Goal: Task Accomplishment & Management: Complete application form

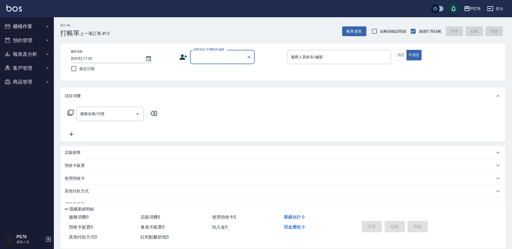
scroll to position [13, 0]
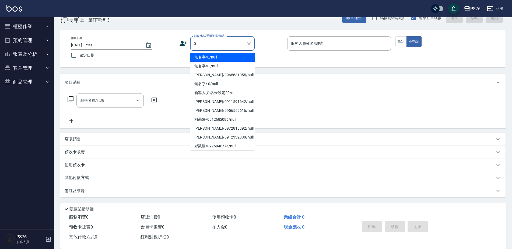
type input "無名字/0/null"
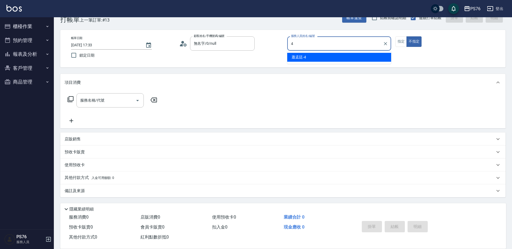
type input "[PERSON_NAME]-4"
type button "false"
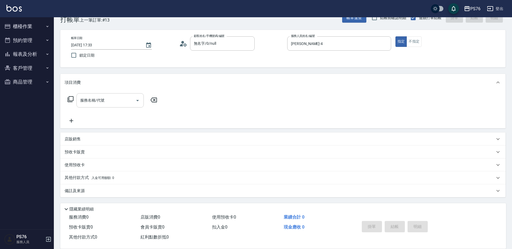
click at [98, 100] on input "服務名稱/代號" at bounding box center [106, 100] width 54 height 9
type input "洗+剪(308)"
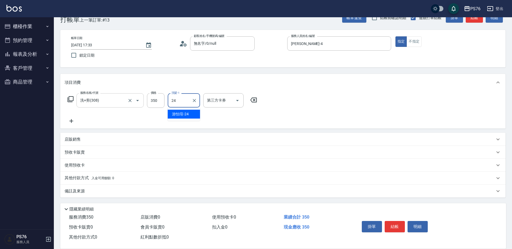
type input "[PERSON_NAME]-24"
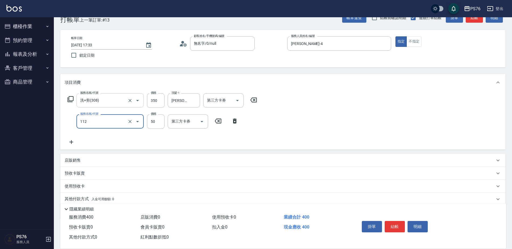
type input "精油50(112)"
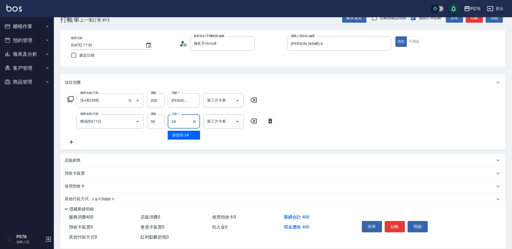
type input "[PERSON_NAME]-24"
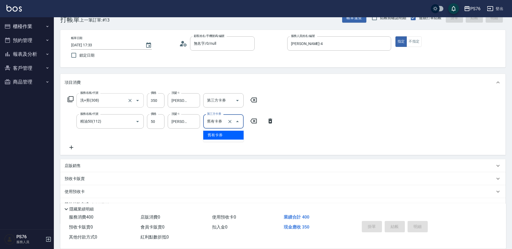
type input "舊有卡券"
type input "[DATE] 19:30"
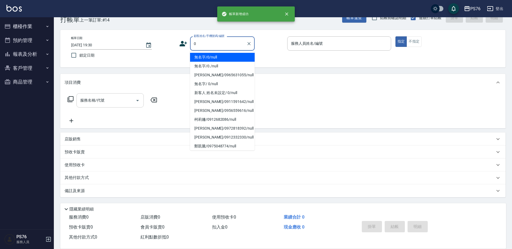
type input "無名字/0/null"
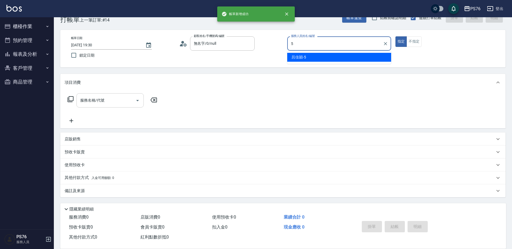
type input "[PERSON_NAME]-5"
type button "true"
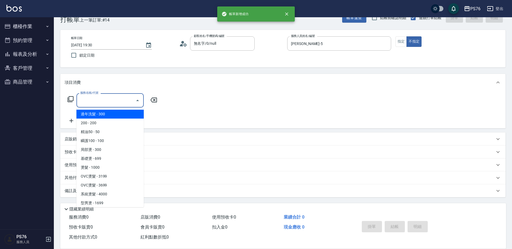
click at [98, 100] on input "服務名稱/代號" at bounding box center [106, 100] width 54 height 9
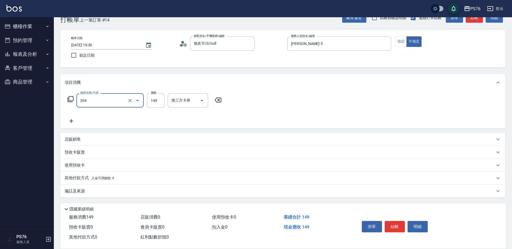
type input "剪髮(304)"
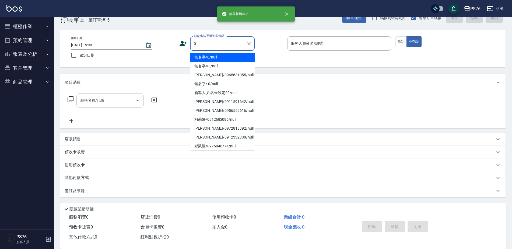
type input "無名字/0/null"
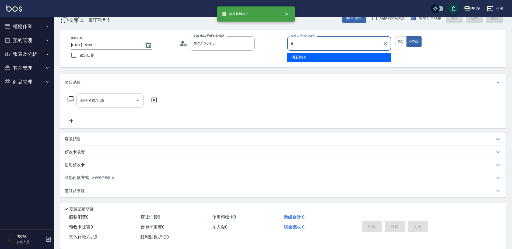
type input "[PERSON_NAME]-6"
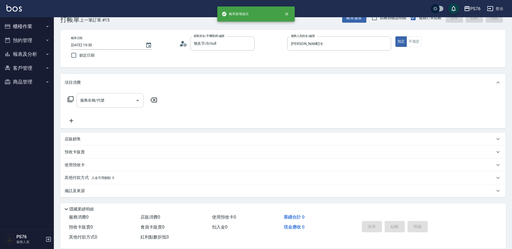
click at [98, 100] on input "服務名稱/代號" at bounding box center [106, 100] width 54 height 9
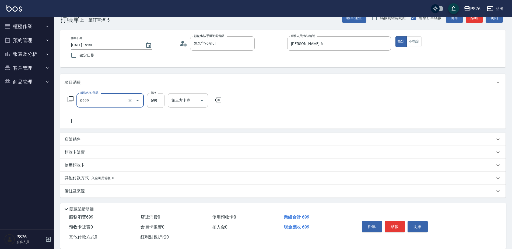
type input "精油SPA(0699)"
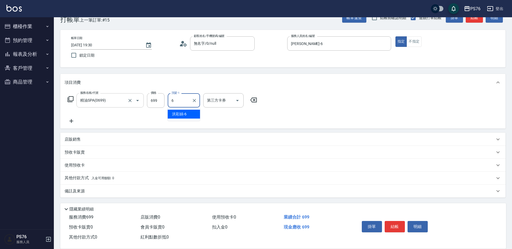
type input "[PERSON_NAME]-6"
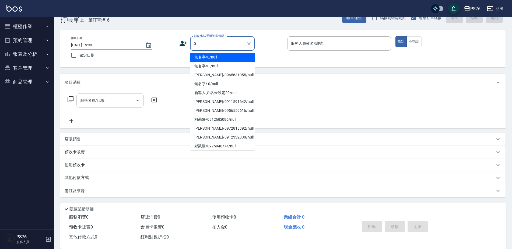
type input "無名字/0/null"
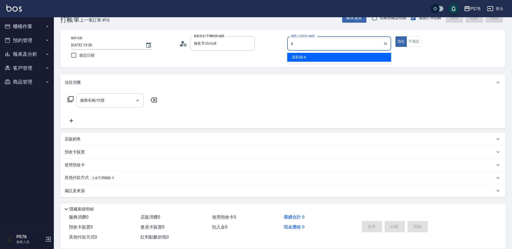
type input "[PERSON_NAME]-6"
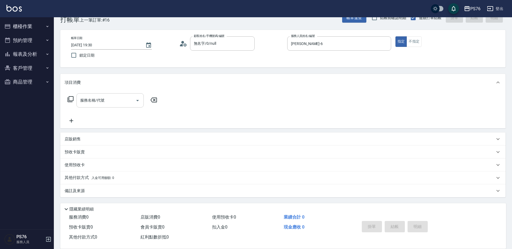
click at [98, 100] on input "服務名稱/代號" at bounding box center [106, 100] width 54 height 9
type input "[PERSON_NAME]499(0499)"
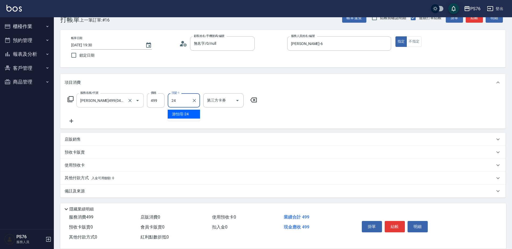
type input "[PERSON_NAME]-24"
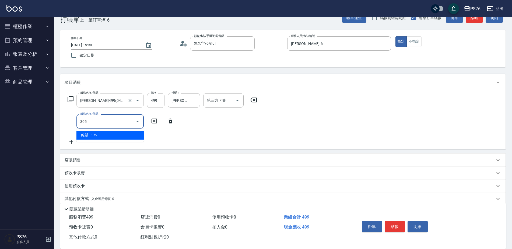
type input "剪髮(305)"
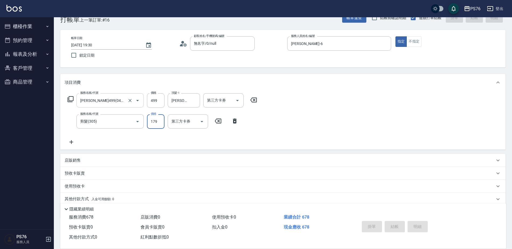
type input "[DATE] 19:31"
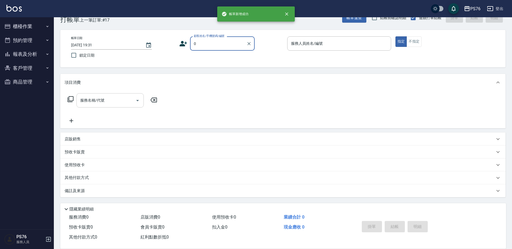
type input "無名字/0/null"
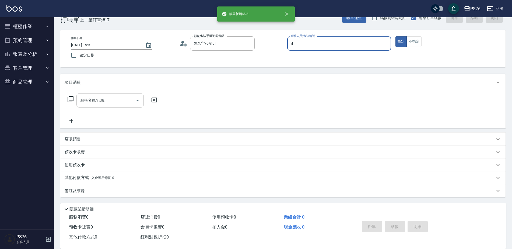
type input "[PERSON_NAME]-4"
click at [98, 100] on input "服務名稱/代號" at bounding box center [106, 100] width 54 height 9
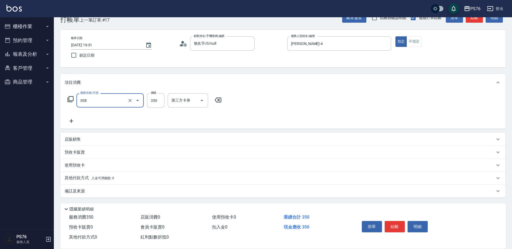
type input "洗+剪(308)"
type input "[PERSON_NAME]-4"
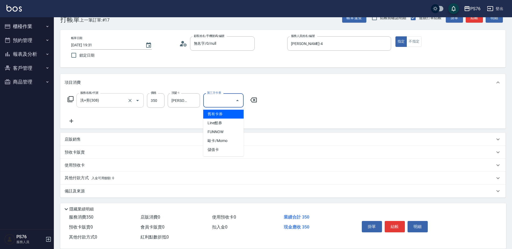
type input "儲值卡"
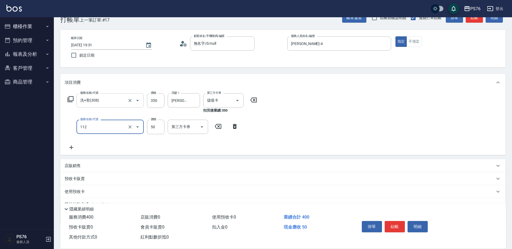
type input "精油50(112)"
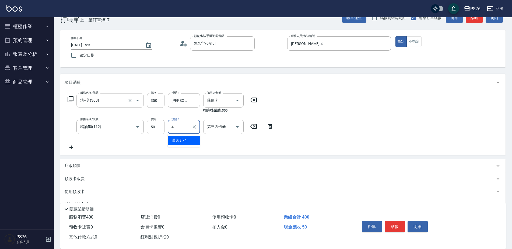
type input "[PERSON_NAME]-4"
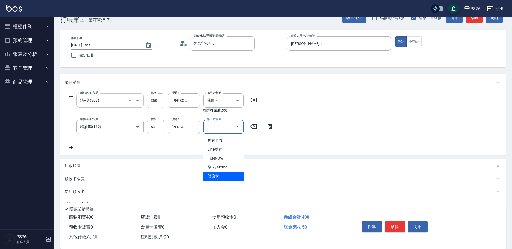
type input "儲值卡"
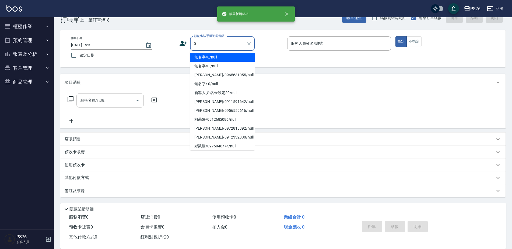
type input "無名字/0/null"
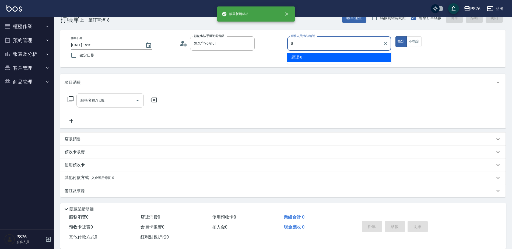
type input "經理-8"
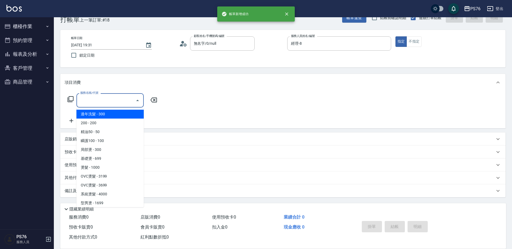
click at [98, 100] on input "服務名稱/代號" at bounding box center [106, 100] width 54 height 9
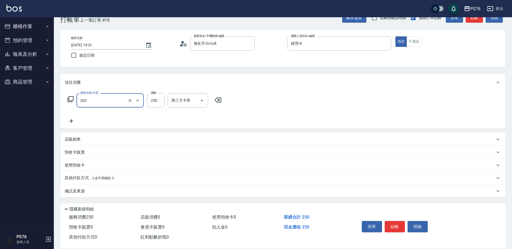
type input "剪髮(303)"
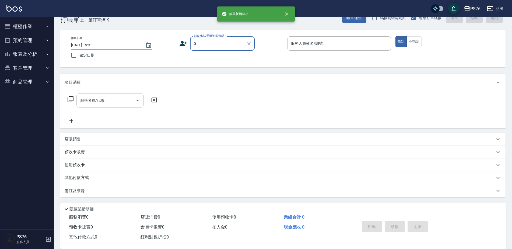
type input "無名字/0/null"
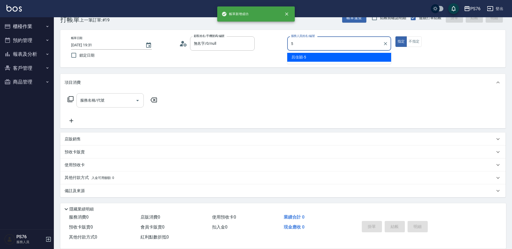
type input "[PERSON_NAME]-5"
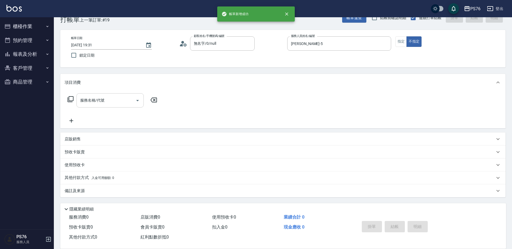
click at [98, 100] on input "服務名稱/代號" at bounding box center [106, 100] width 54 height 9
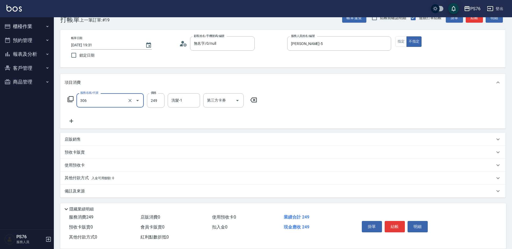
type input "剪髮(306)"
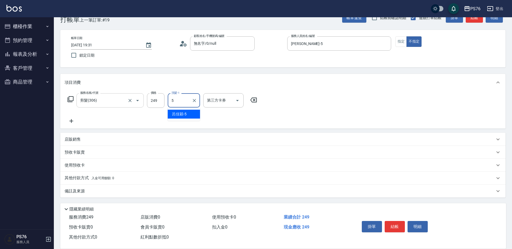
type input "[PERSON_NAME]-5"
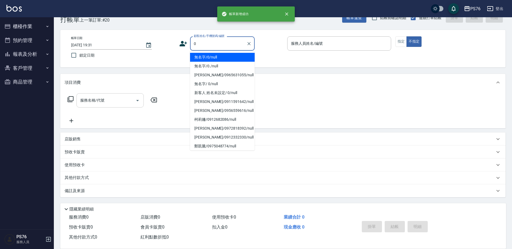
type input "無名字/0/null"
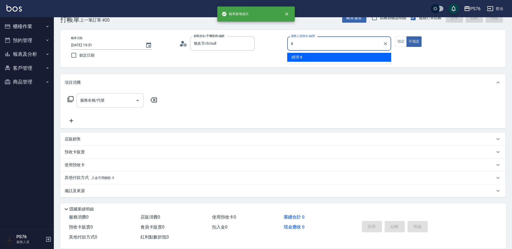
type input "經理-8"
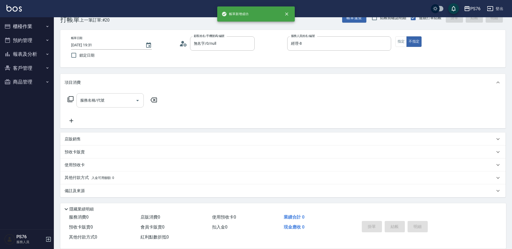
click at [98, 100] on input "服務名稱/代號" at bounding box center [106, 100] width 54 height 9
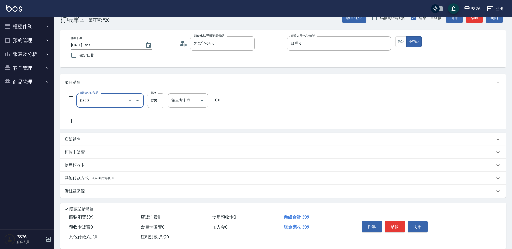
type input "海鹽399(0399)"
type input "[PERSON_NAME]-24"
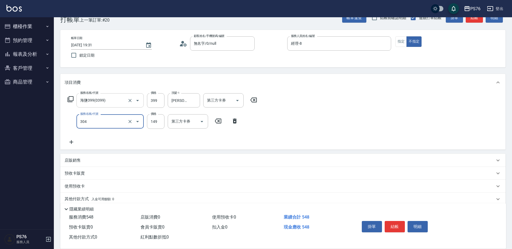
type input "剪髮(304)"
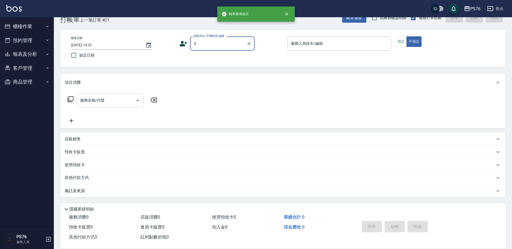
type input "無名字/0/null"
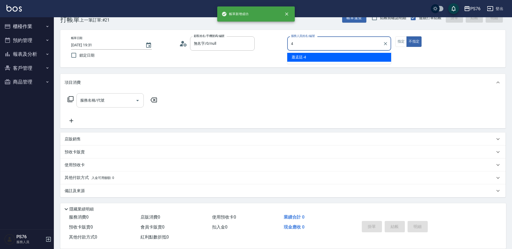
type input "[PERSON_NAME]-4"
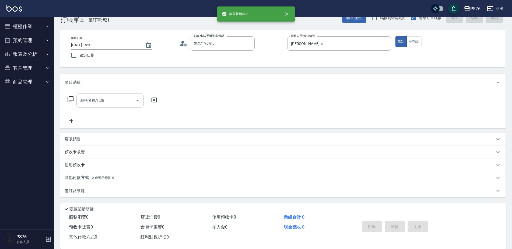
click at [98, 100] on input "服務名稱/代號" at bounding box center [106, 100] width 54 height 9
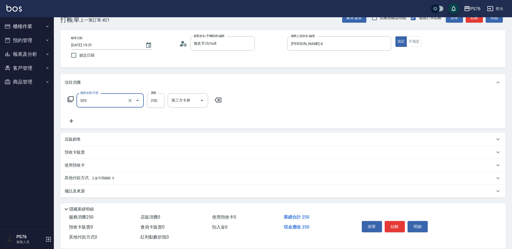
type input "剪髮(303)"
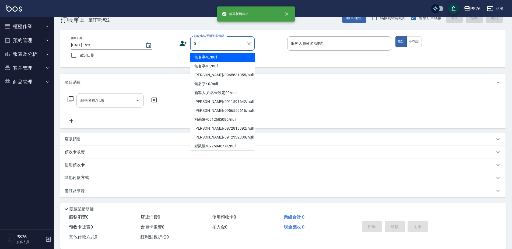
type input "無名字/0/null"
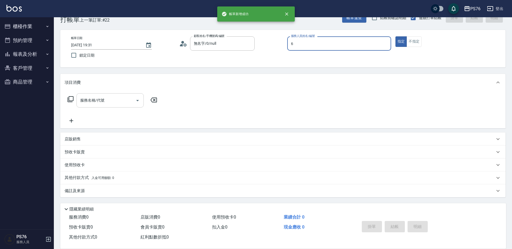
type input "[PERSON_NAME]-6"
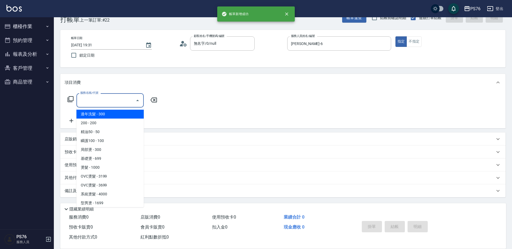
click at [98, 100] on input "服務名稱/代號" at bounding box center [106, 100] width 54 height 9
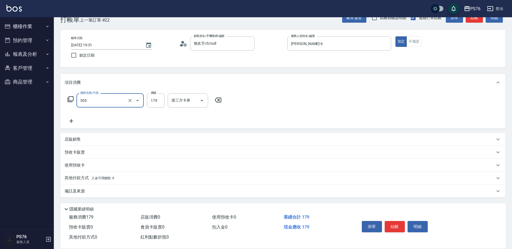
type input "剪髮(305)"
